Goal: Task Accomplishment & Management: Manage account settings

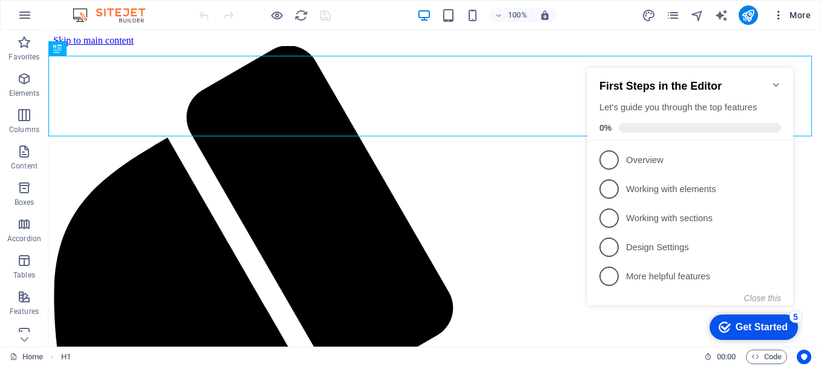
click at [804, 14] on span "More" at bounding box center [792, 15] width 38 height 12
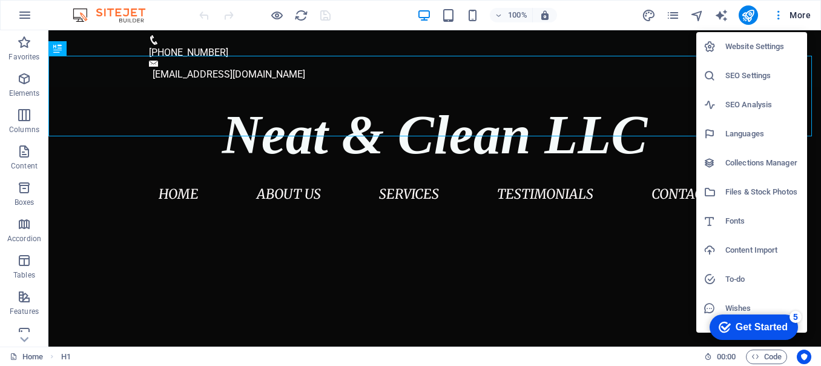
click at [760, 75] on h6 "SEO Settings" at bounding box center [763, 75] width 75 height 15
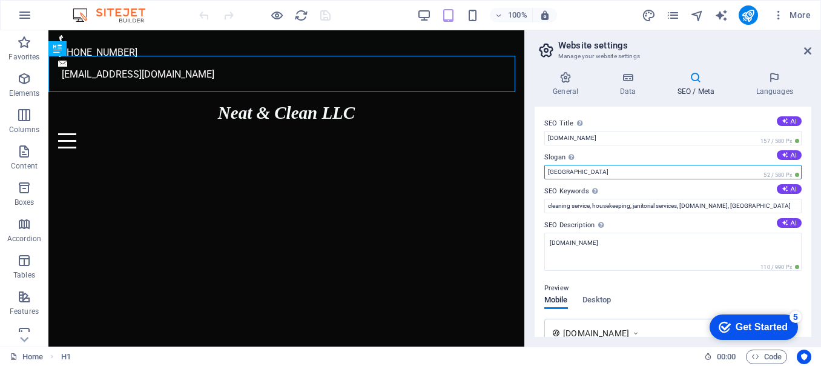
drag, startPoint x: 618, startPoint y: 204, endPoint x: 523, endPoint y: 179, distance: 98.9
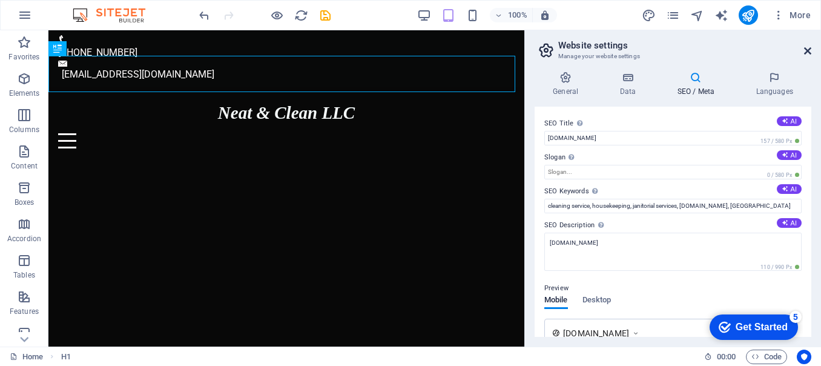
click at [810, 52] on icon at bounding box center [807, 51] width 7 height 10
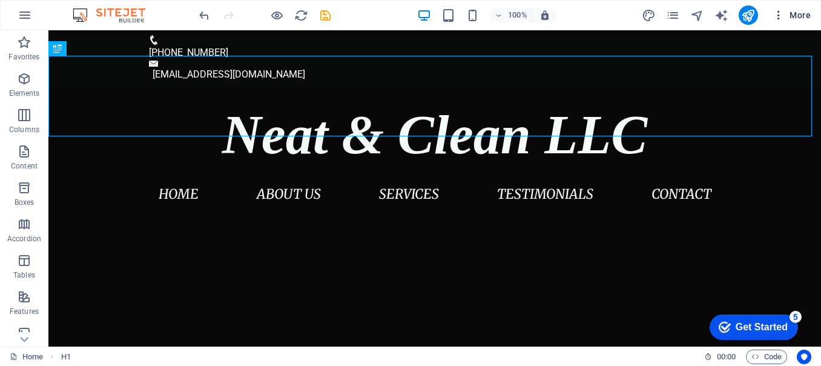
click at [798, 16] on span "More" at bounding box center [792, 15] width 38 height 12
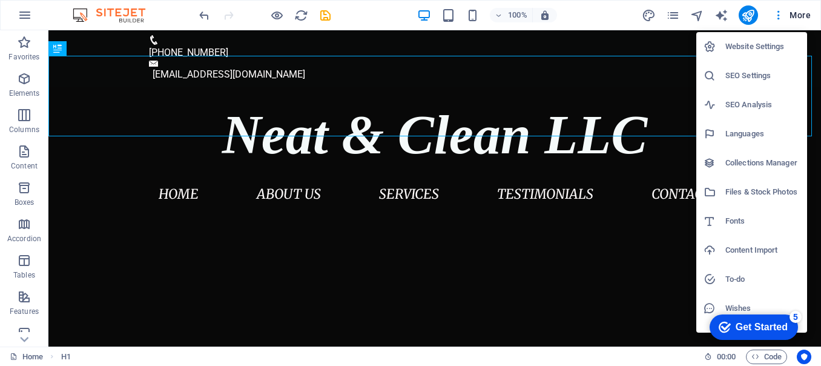
click at [746, 76] on h6 "SEO Settings" at bounding box center [763, 75] width 75 height 15
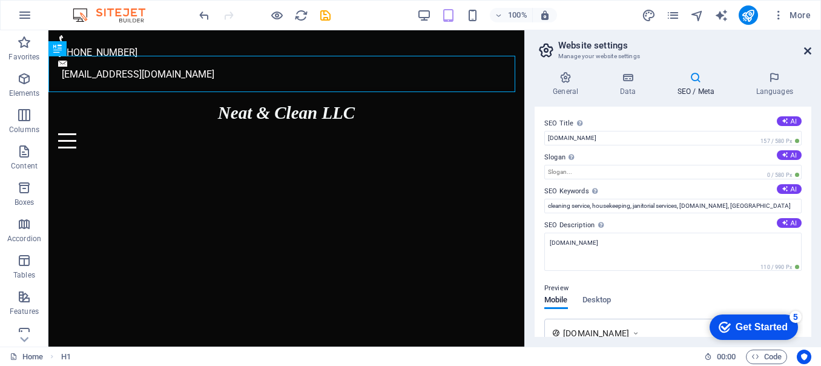
click at [807, 54] on icon at bounding box center [807, 51] width 7 height 10
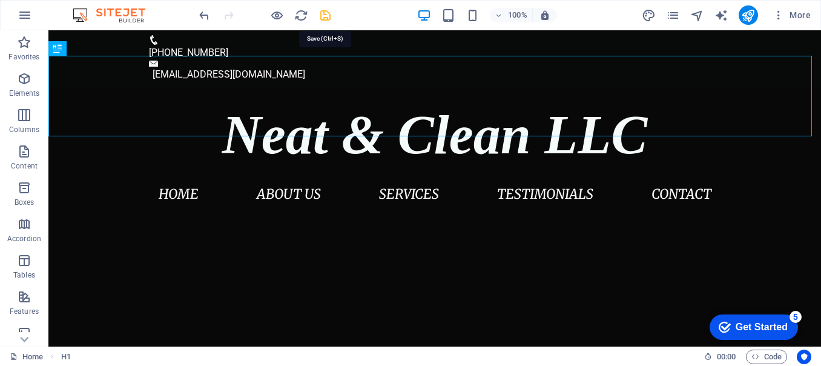
click at [329, 18] on icon "save" at bounding box center [326, 15] width 14 height 14
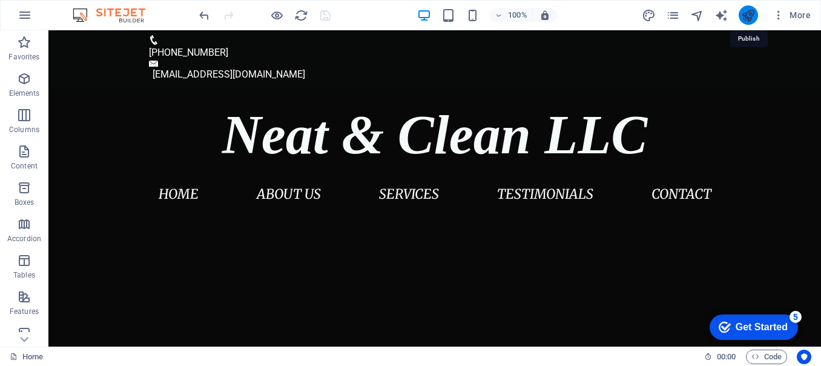
click at [749, 12] on icon "publish" at bounding box center [748, 15] width 14 height 14
